Goal: Navigation & Orientation: Find specific page/section

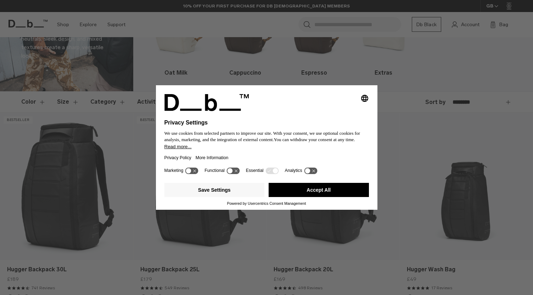
click at [329, 179] on div "Marketing Functional Essential Analytics" at bounding box center [266, 173] width 204 height 14
click at [320, 184] on button "Accept All" at bounding box center [318, 190] width 100 height 14
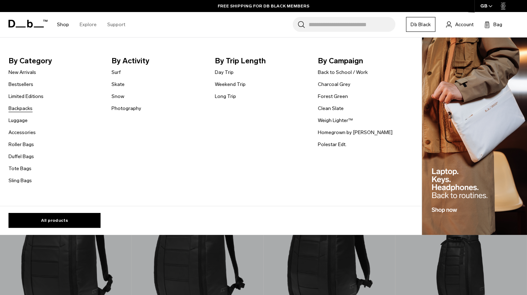
click at [27, 109] on link "Backpacks" at bounding box center [20, 108] width 24 height 7
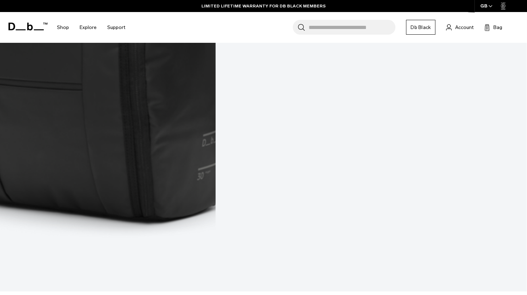
scroll to position [1117, 0]
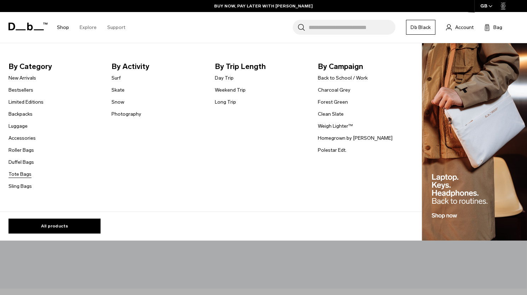
click at [13, 175] on link "Tote Bags" at bounding box center [19, 174] width 23 height 7
